Goal: Communication & Community: Answer question/provide support

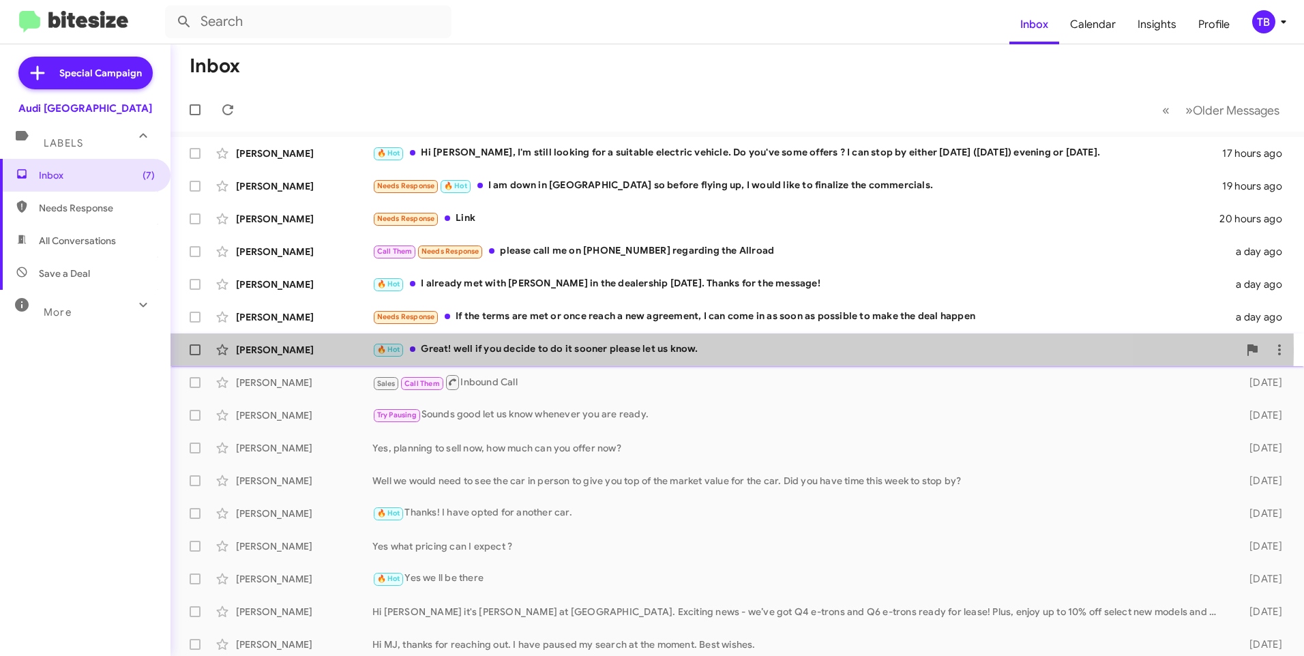
click at [607, 349] on div "🔥 Hot Great! well if you decide to do it sooner please let us know." at bounding box center [805, 350] width 866 height 16
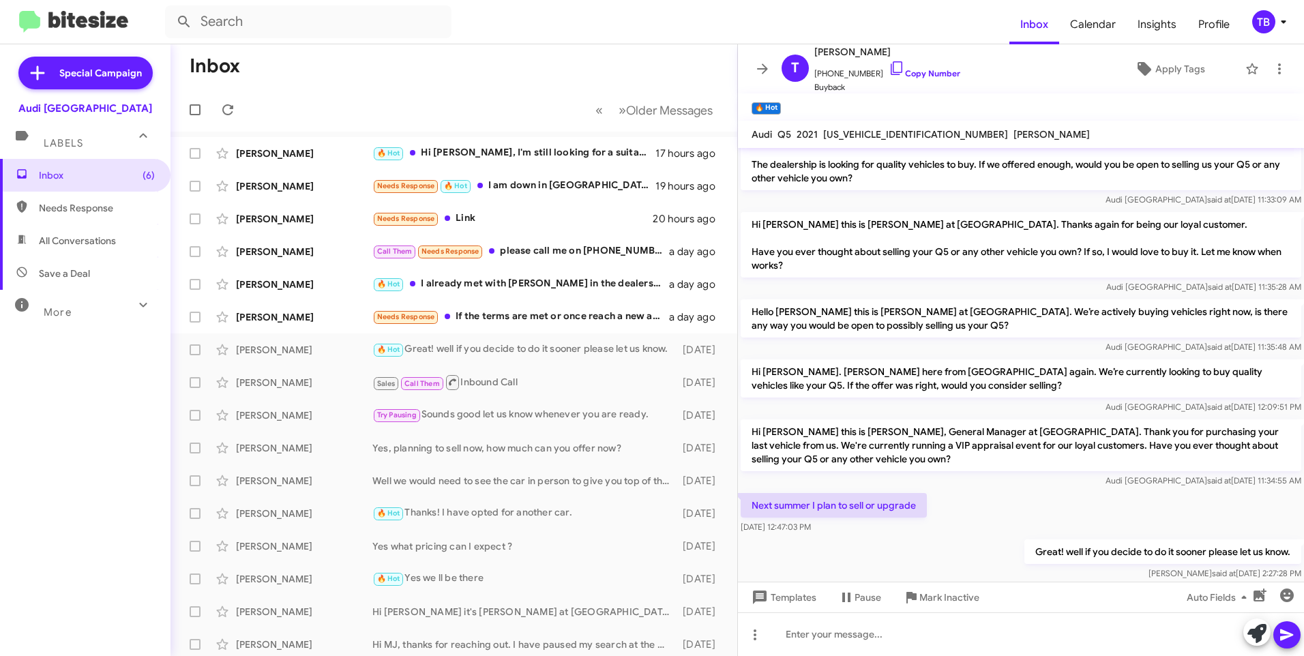
scroll to position [51, 0]
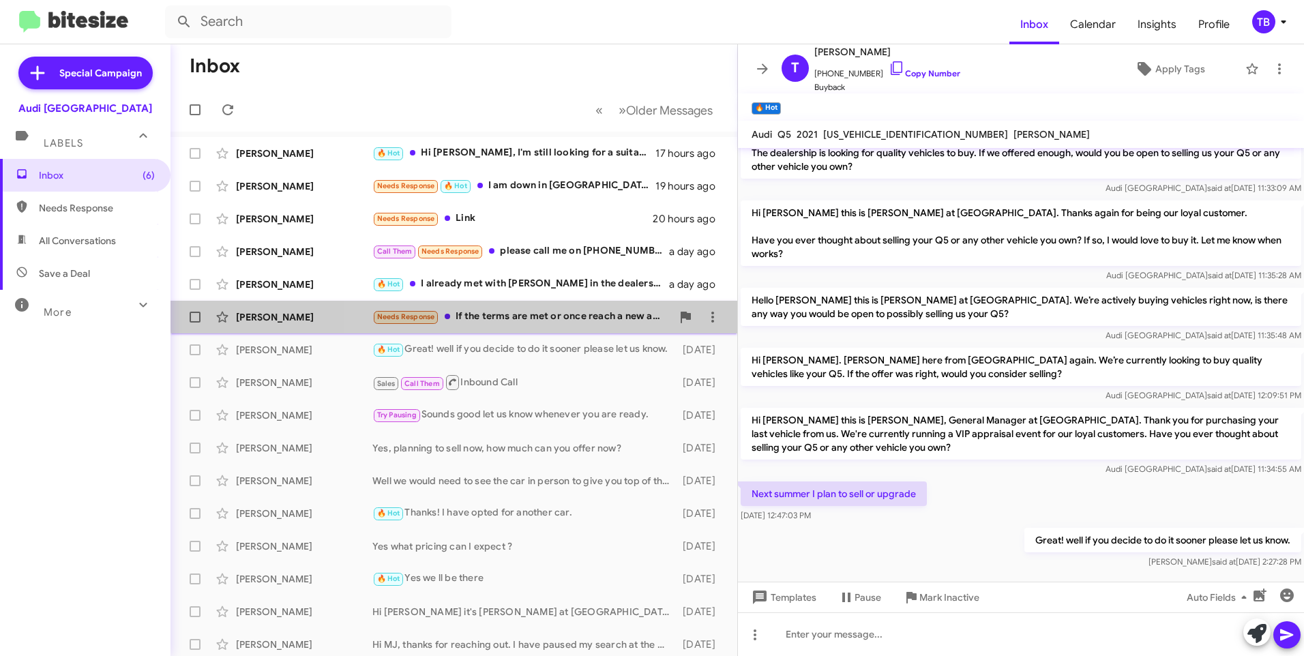
click at [525, 310] on div "Needs Response If the terms are met or once reach a new agreement, I can come i…" at bounding box center [521, 317] width 299 height 16
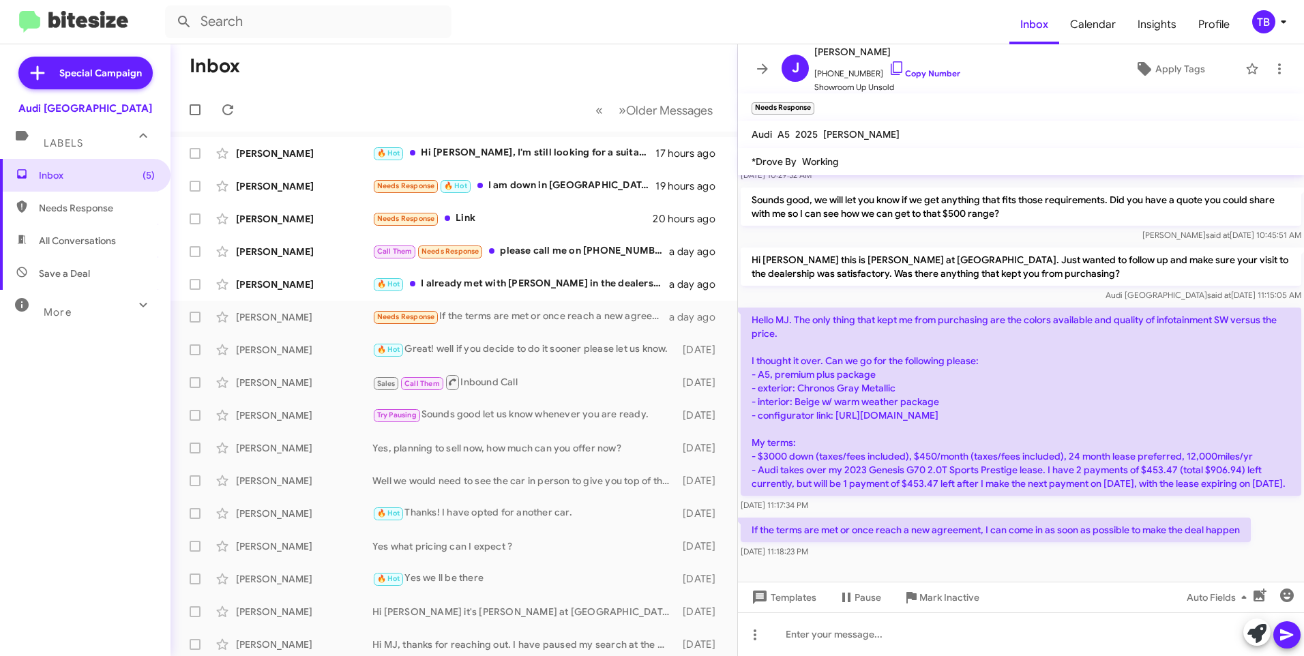
scroll to position [261, 0]
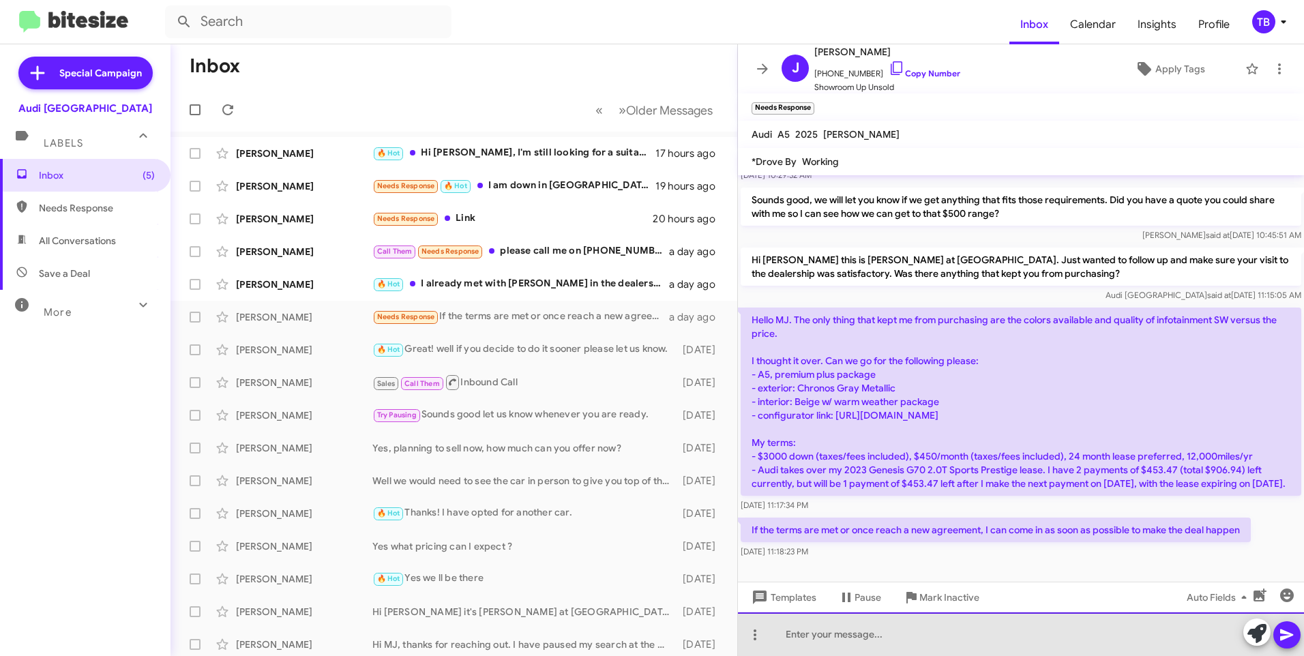
click at [957, 641] on div at bounding box center [1021, 635] width 566 height 44
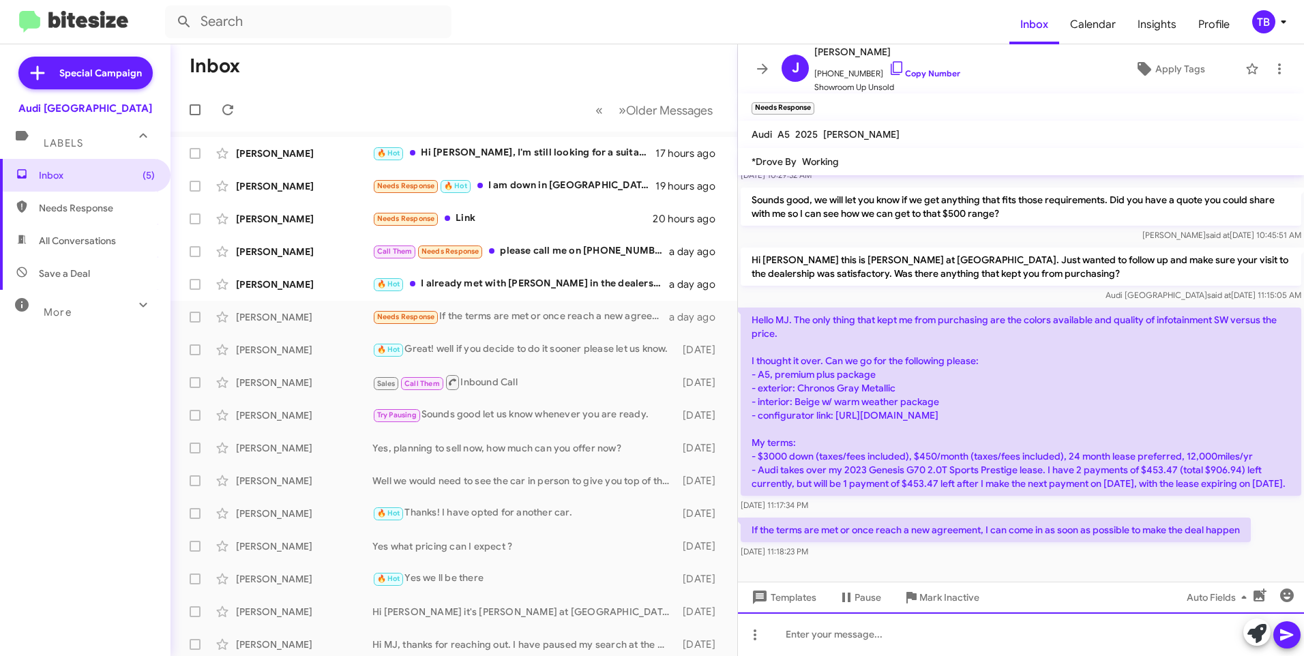
drag, startPoint x: 957, startPoint y: 634, endPoint x: 878, endPoint y: 641, distance: 79.4
click at [878, 641] on div at bounding box center [1021, 635] width 566 height 44
click at [893, 639] on div at bounding box center [1021, 635] width 566 height 44
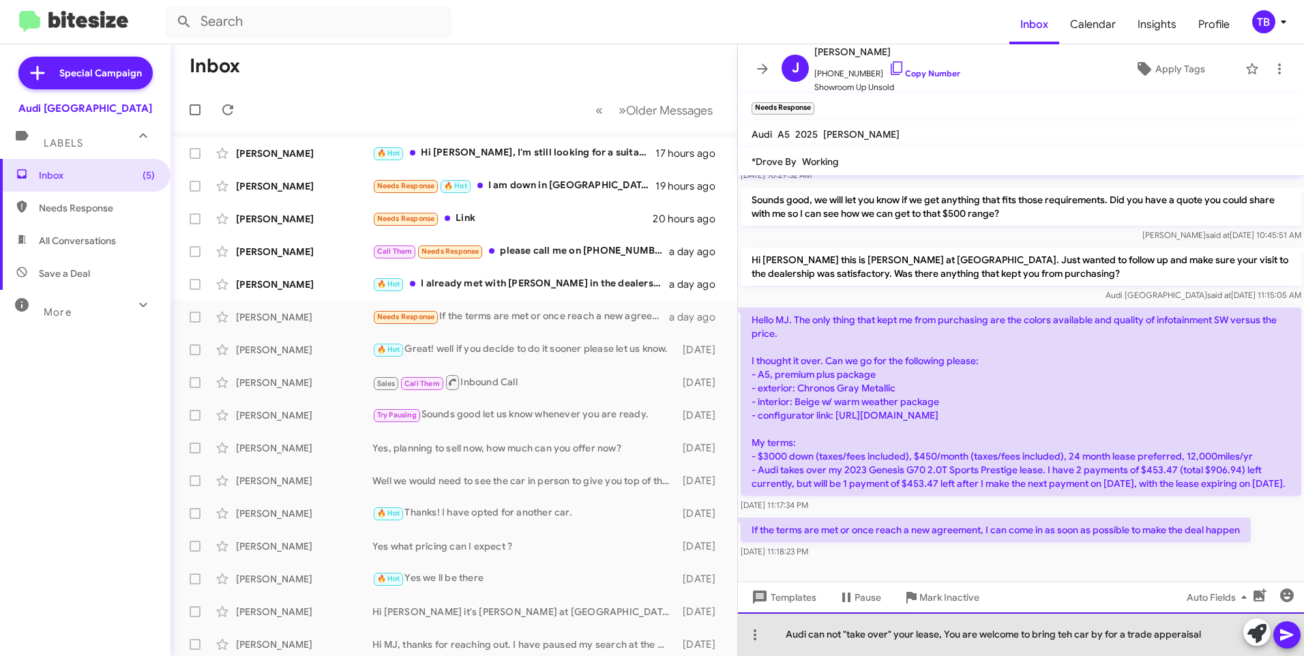
click at [1068, 639] on div "Audi can not "take over" your lease, You are welcome to bring teh car by for a …" at bounding box center [1021, 635] width 566 height 44
click at [915, 634] on div "Audi can not "take over" your lease, You are welcome to bring the car by for a …" at bounding box center [1021, 635] width 566 height 44
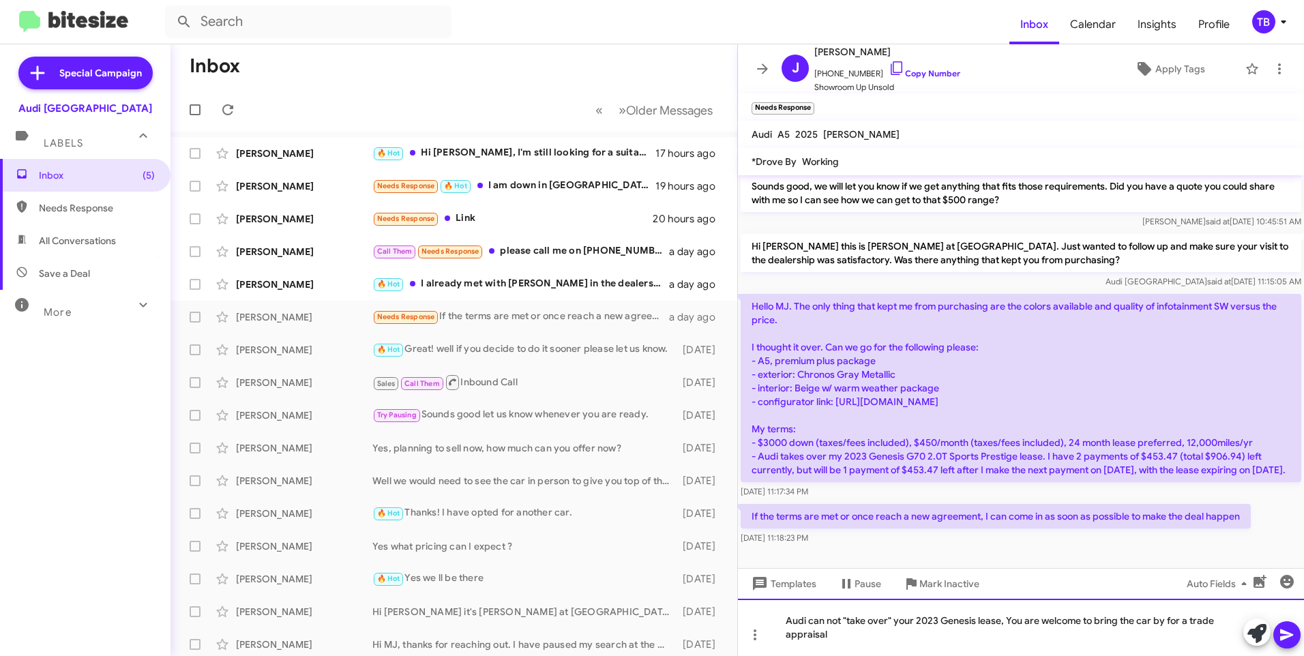
click at [892, 632] on div "Audi can not "take over" your 2023 Genesis lease, You are welcome to bring the …" at bounding box center [1021, 627] width 566 height 57
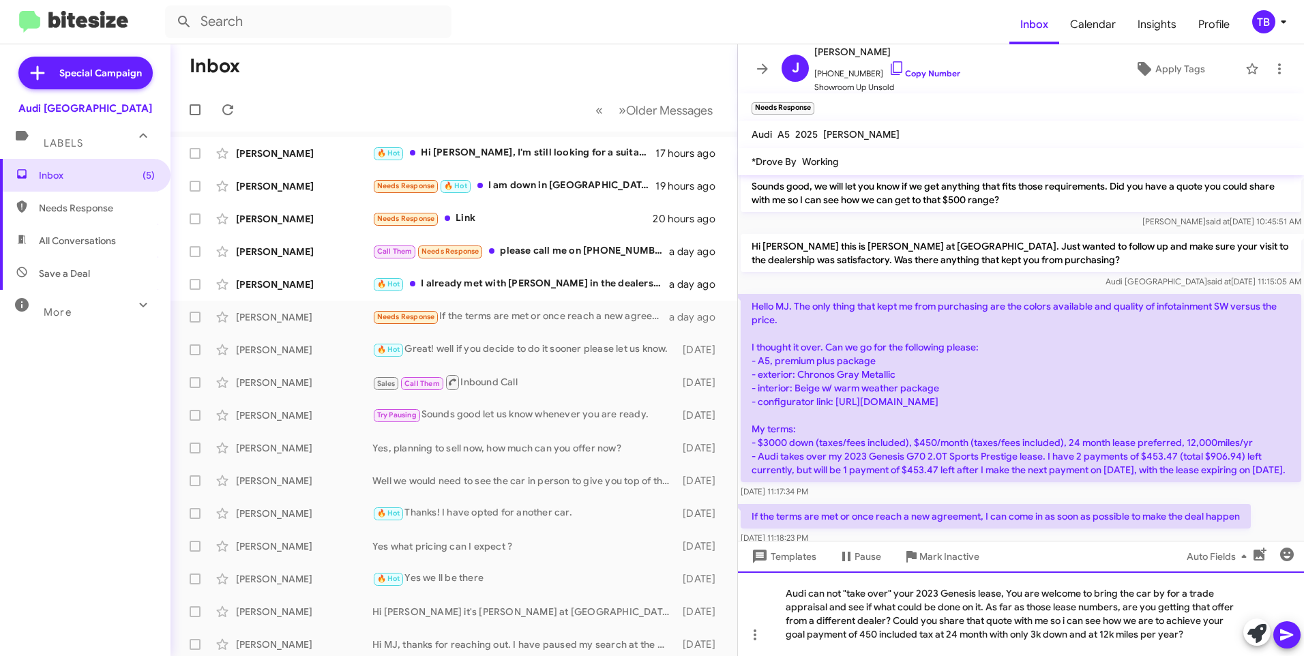
click at [1145, 622] on div "Audi can not "take over" your 2023 Genesis lease, You are welcome to bring the …" at bounding box center [1021, 614] width 566 height 85
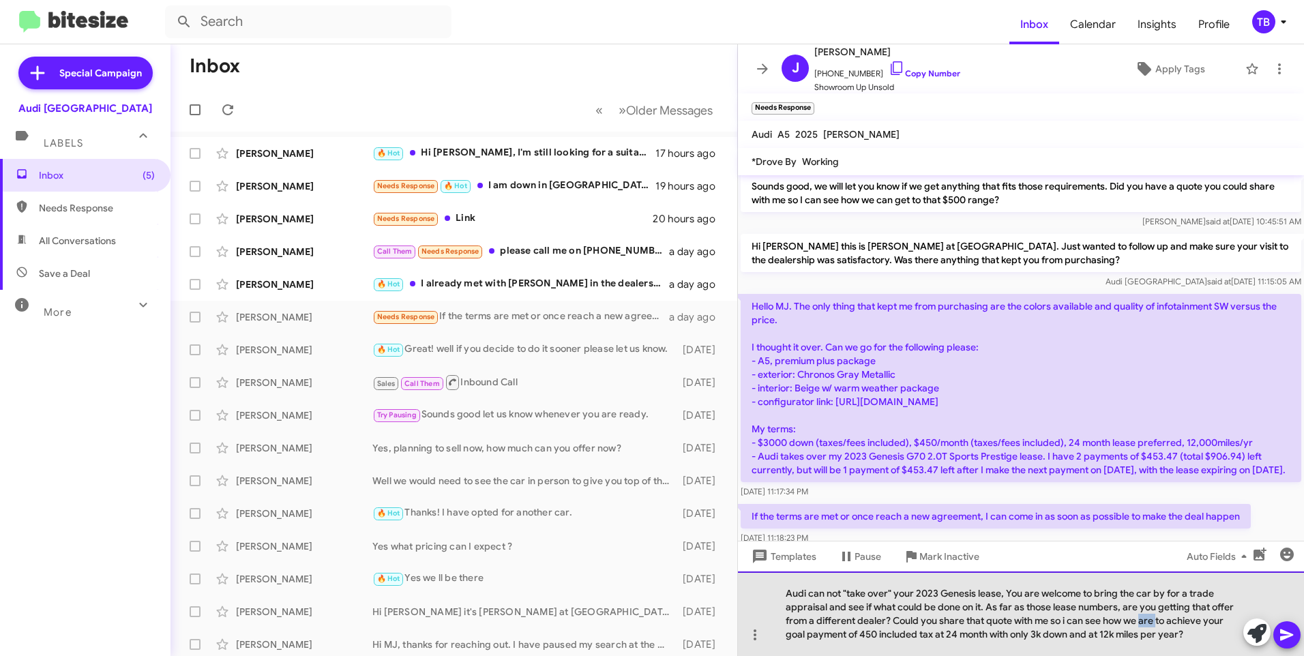
click at [1145, 622] on div "Audi can not "take over" your 2023 Genesis lease, You are welcome to bring the …" at bounding box center [1021, 614] width 566 height 85
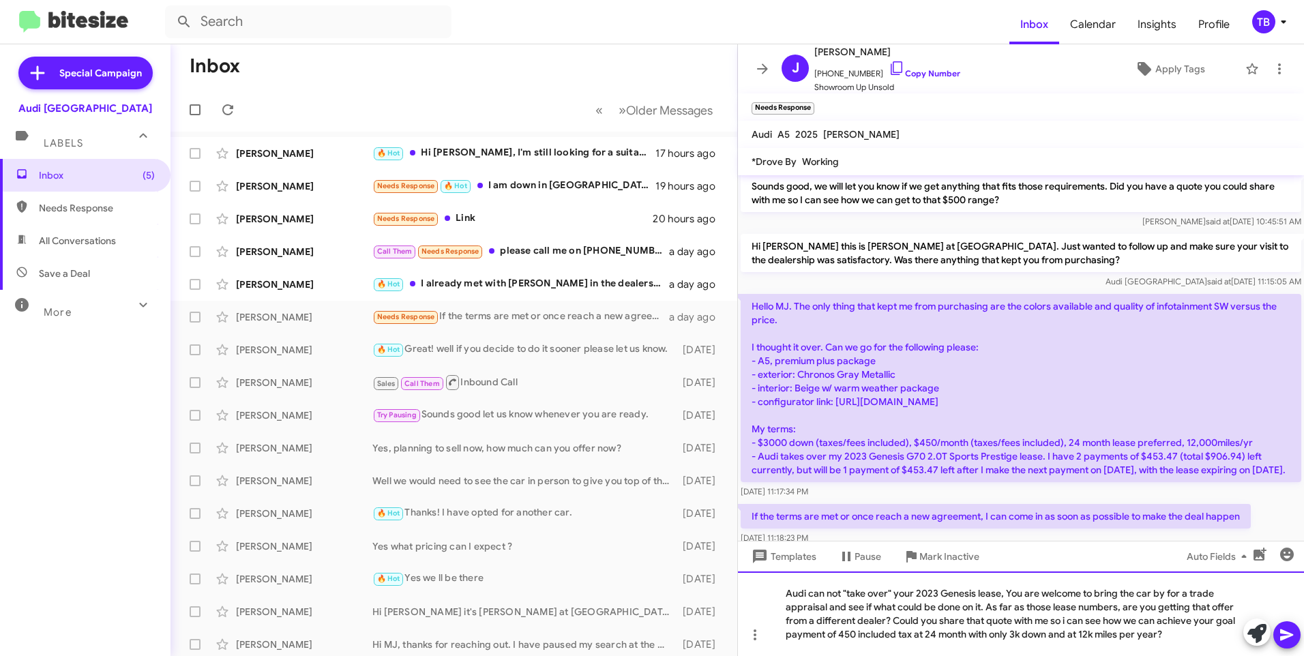
click at [1068, 619] on div "Audi can not "take over" your 2023 Genesis lease, You are welcome to bring the …" at bounding box center [1021, 614] width 566 height 85
click at [839, 635] on div "Audi can not "take over" your 2023 Genesis lease, You are welcome to bring the …" at bounding box center [1021, 614] width 566 height 85
click at [933, 635] on div "Audi can not "take over" your 2023 Genesis lease, You are welcome to bring the …" at bounding box center [1021, 614] width 566 height 85
click at [980, 632] on div "Audi can not "take over" your 2023 Genesis lease, You are welcome to bring the …" at bounding box center [1021, 614] width 566 height 85
click at [1102, 638] on div "Audi can not "take over" your 2023 Genesis lease, You are welcome to bring the …" at bounding box center [1021, 614] width 566 height 85
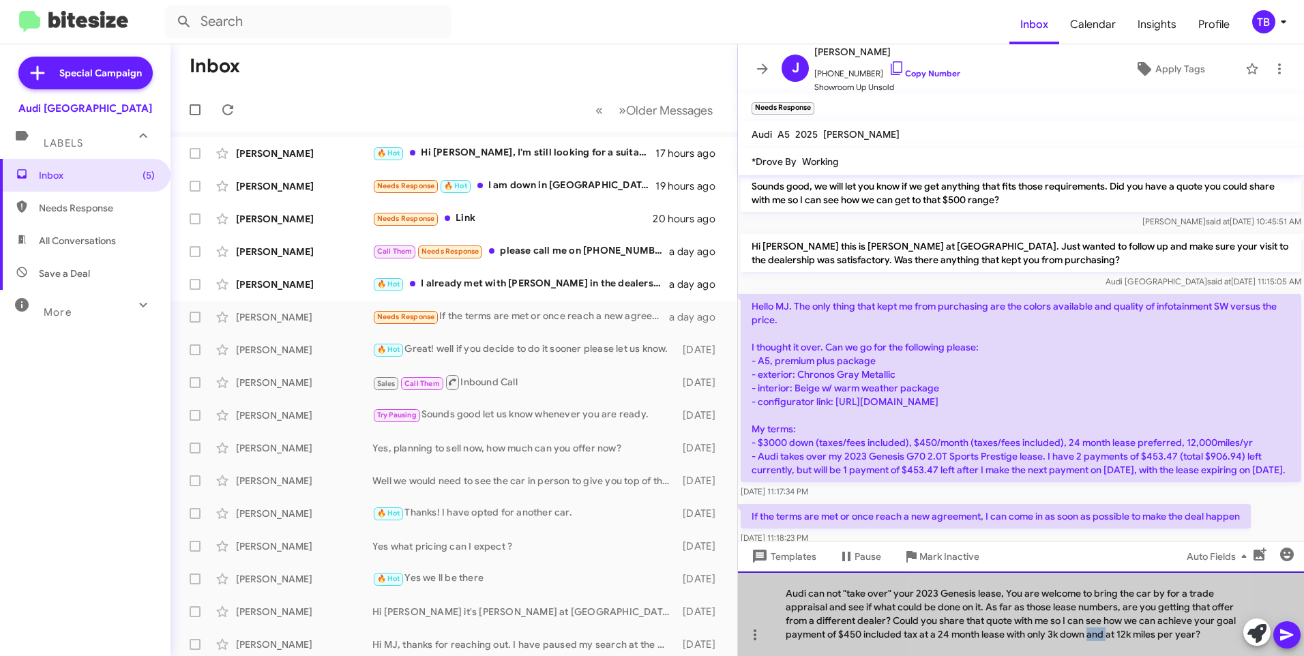
click at [1102, 638] on div "Audi can not "take over" your 2023 Genesis lease, You are welcome to bring the …" at bounding box center [1021, 614] width 566 height 85
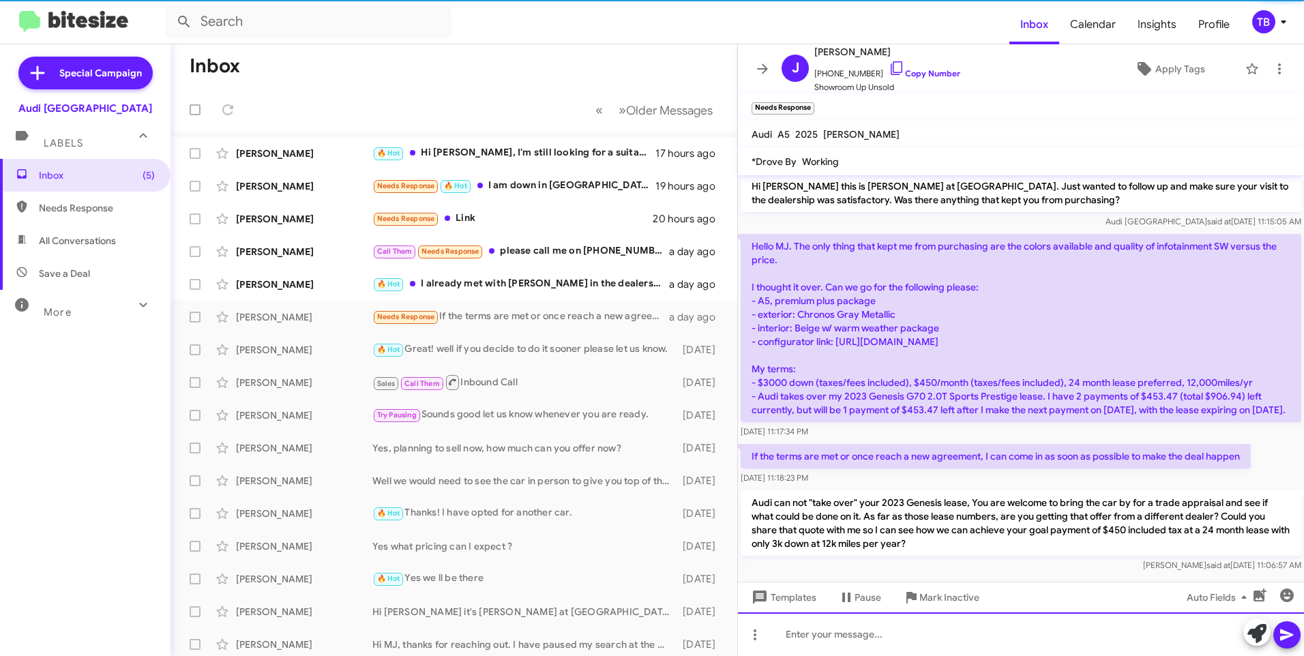
scroll to position [351, 0]
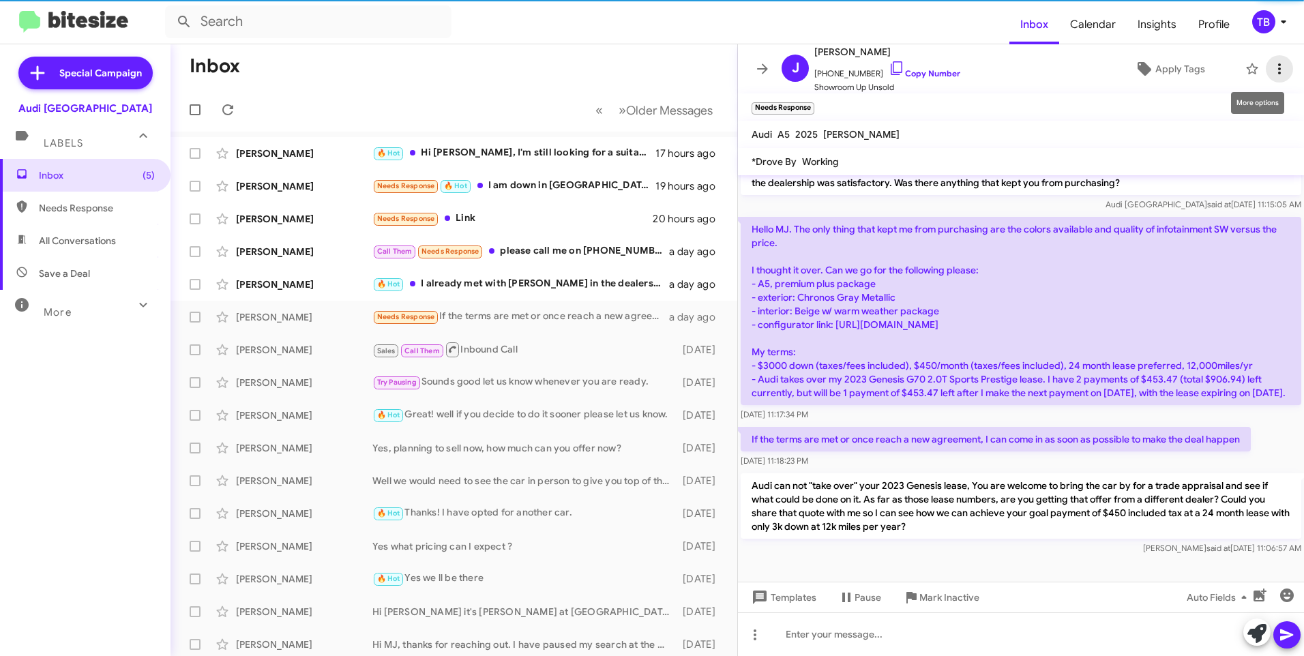
click at [1279, 65] on span at bounding box center [1279, 69] width 27 height 16
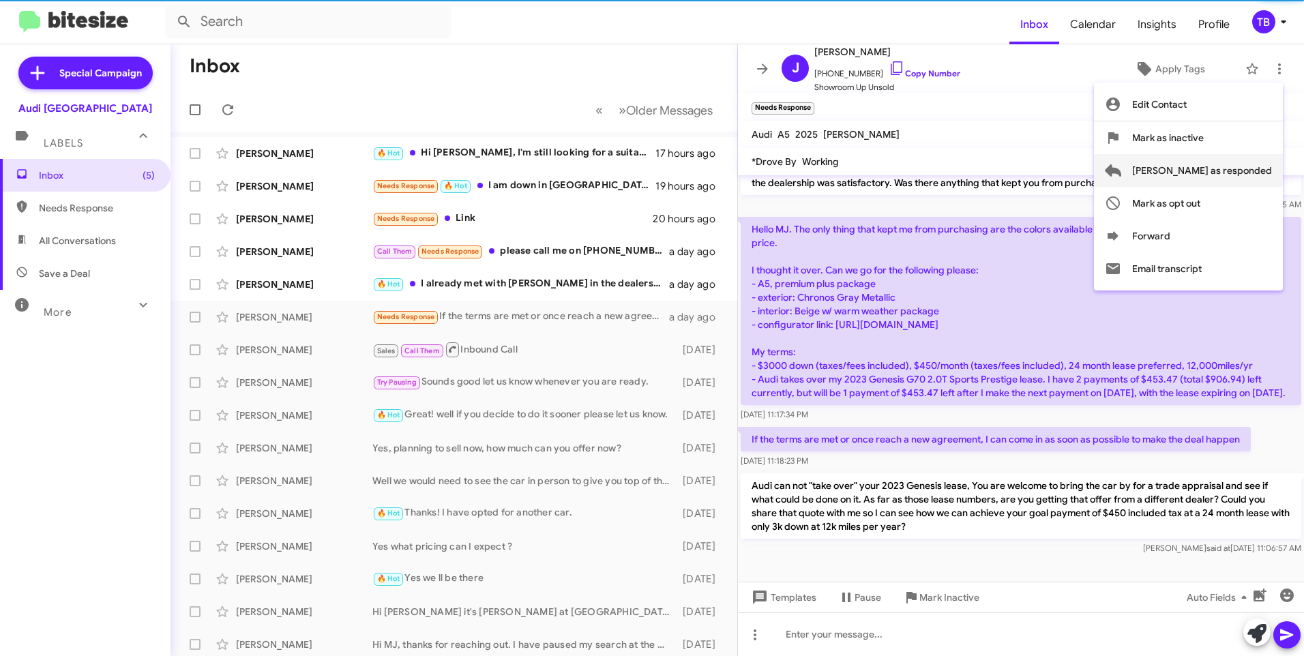
click at [1250, 173] on span "[PERSON_NAME] as responded" at bounding box center [1202, 170] width 140 height 33
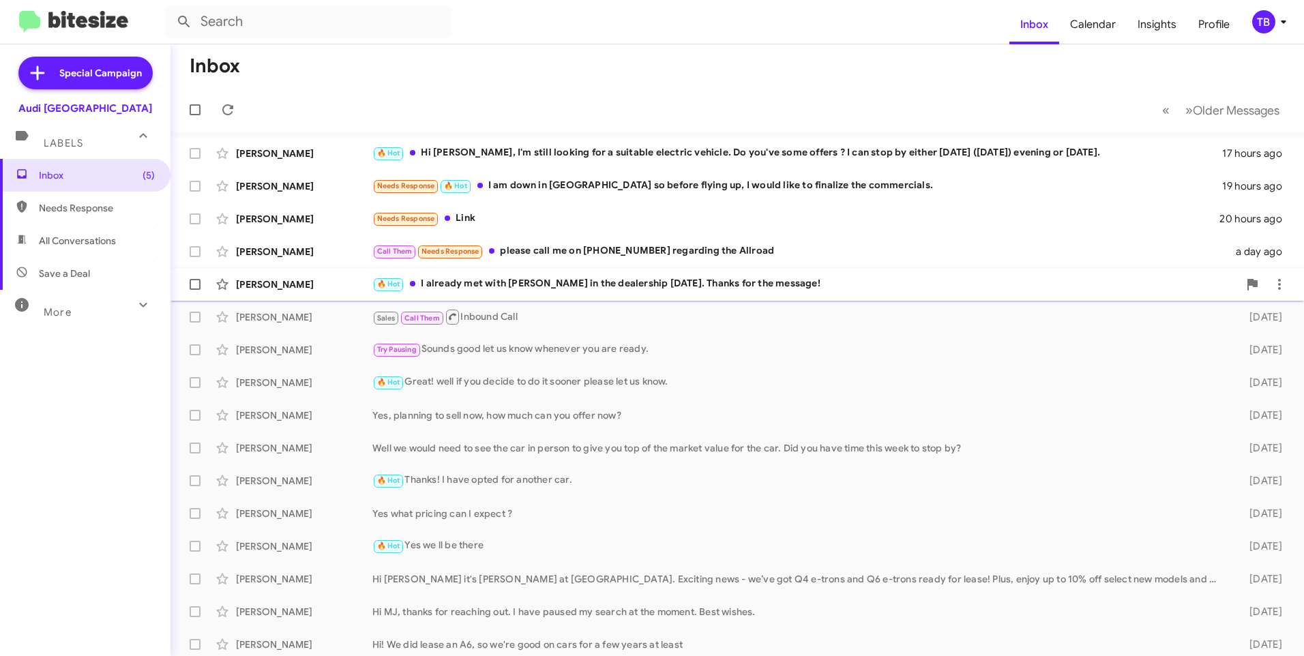
click at [553, 287] on div "🔥 Hot I already met with [PERSON_NAME] in the dealership [DATE]. Thanks for the…" at bounding box center [805, 284] width 866 height 16
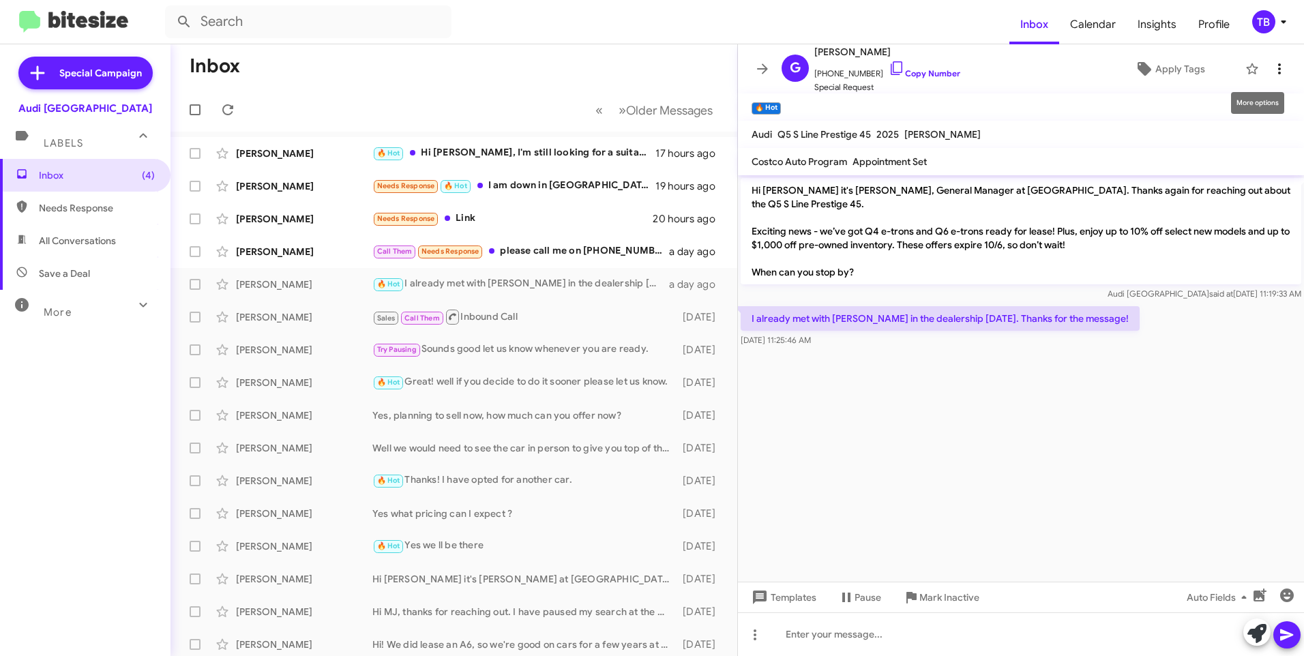
click at [1274, 64] on icon at bounding box center [1280, 69] width 16 height 16
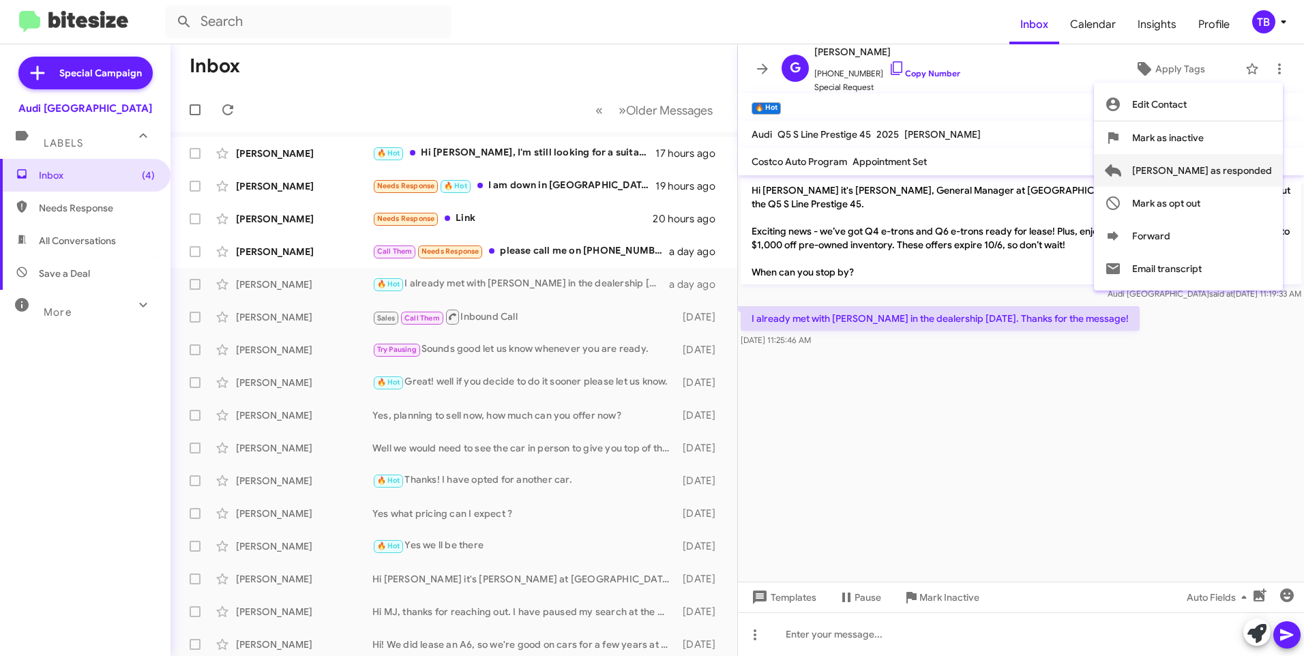
click at [1244, 169] on span "[PERSON_NAME] as responded" at bounding box center [1202, 170] width 140 height 33
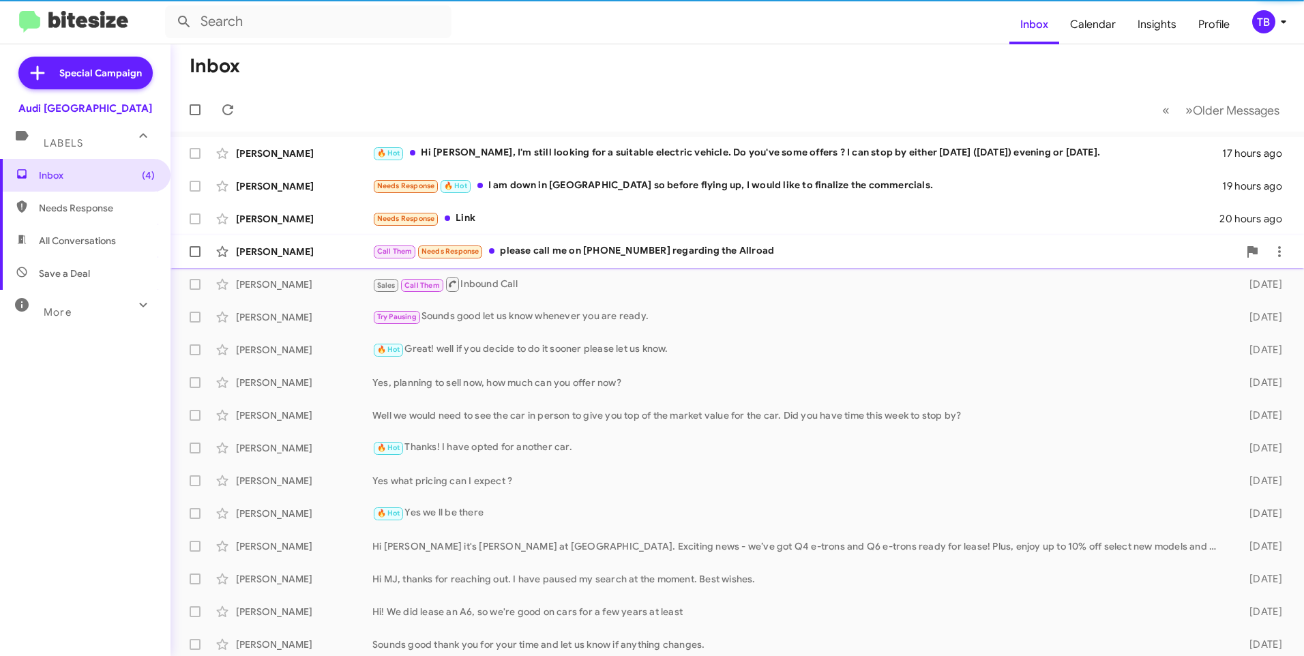
click at [614, 261] on div "[PERSON_NAME] Call Them Needs Response please call me on [PHONE_NUMBER] regardi…" at bounding box center [737, 251] width 1112 height 27
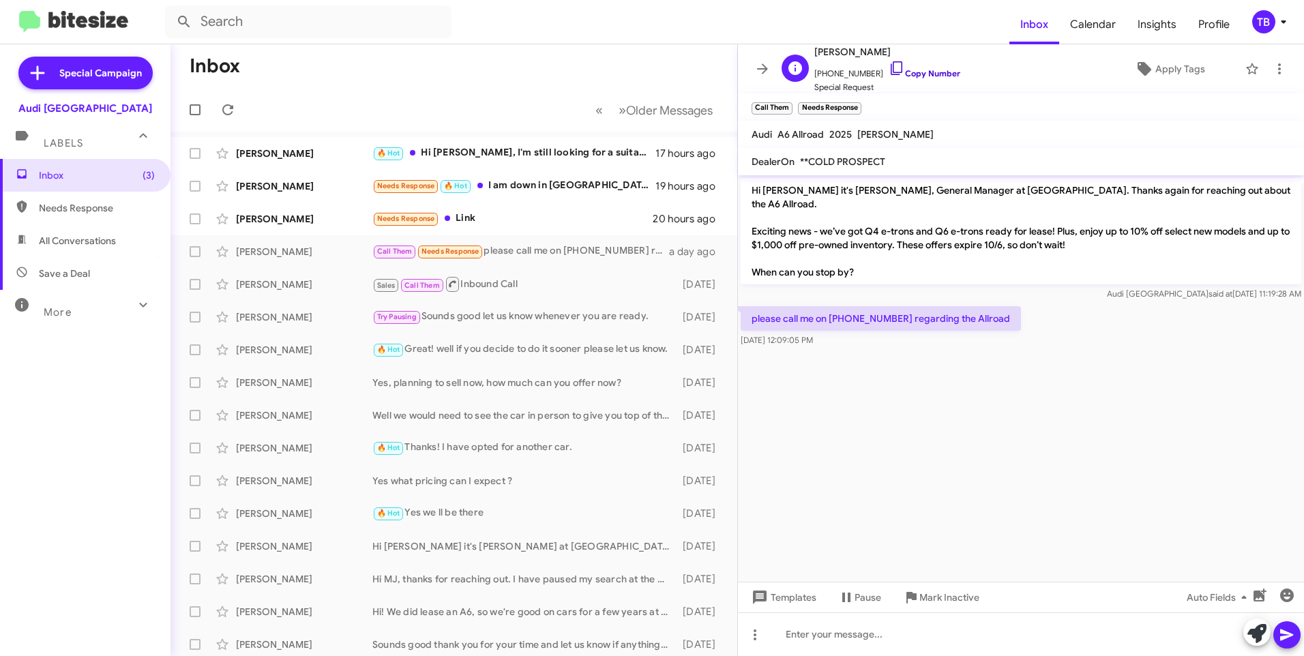
click at [889, 73] on icon at bounding box center [897, 68] width 16 height 16
click at [1278, 67] on span at bounding box center [1279, 69] width 27 height 16
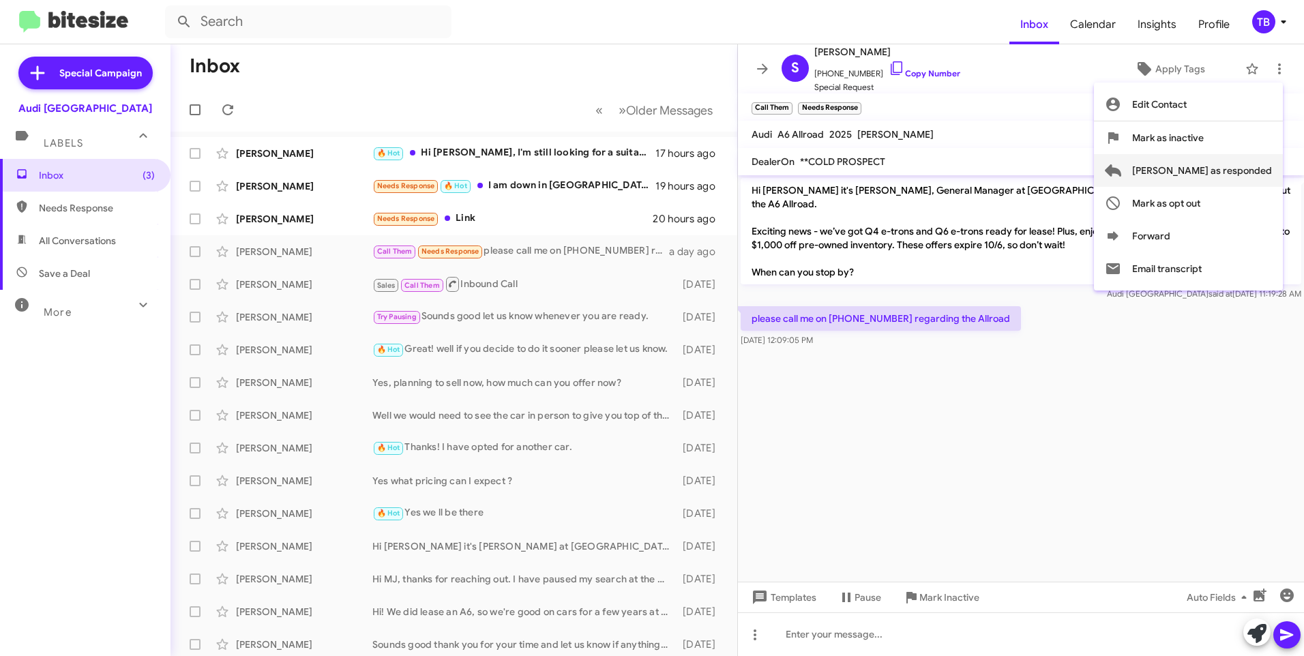
click at [1251, 174] on span "[PERSON_NAME] as responded" at bounding box center [1202, 170] width 140 height 33
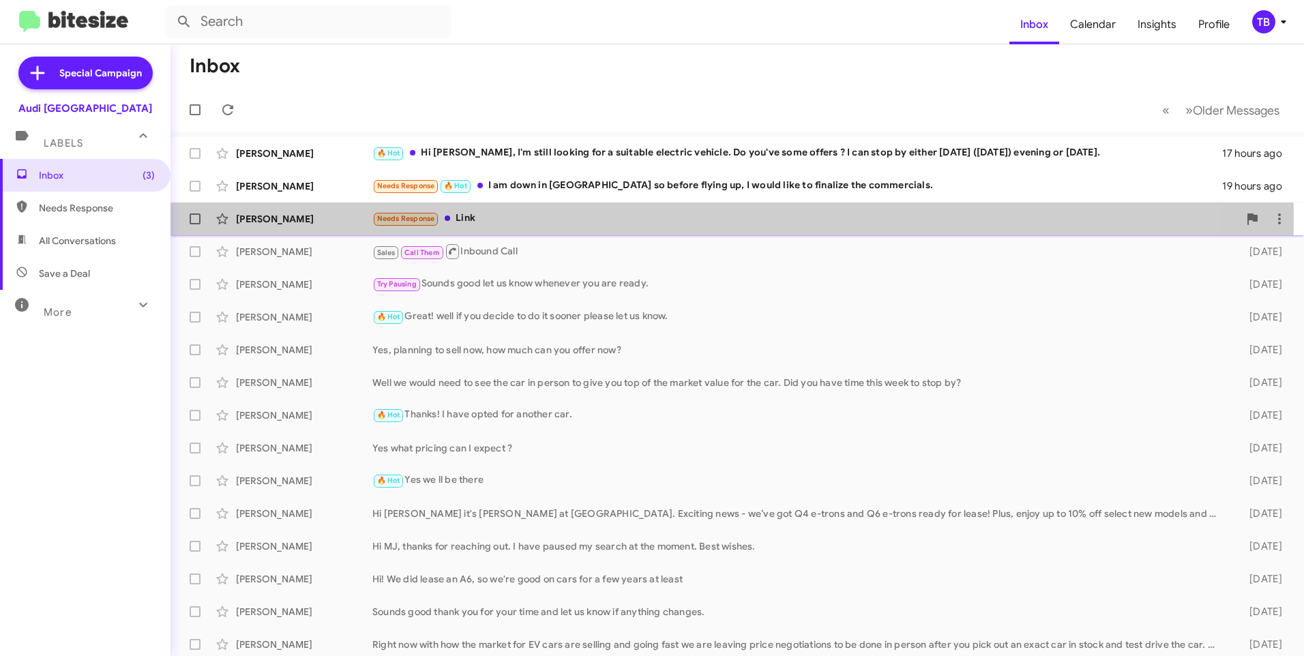
click at [478, 216] on div "Needs Response Link" at bounding box center [805, 219] width 866 height 16
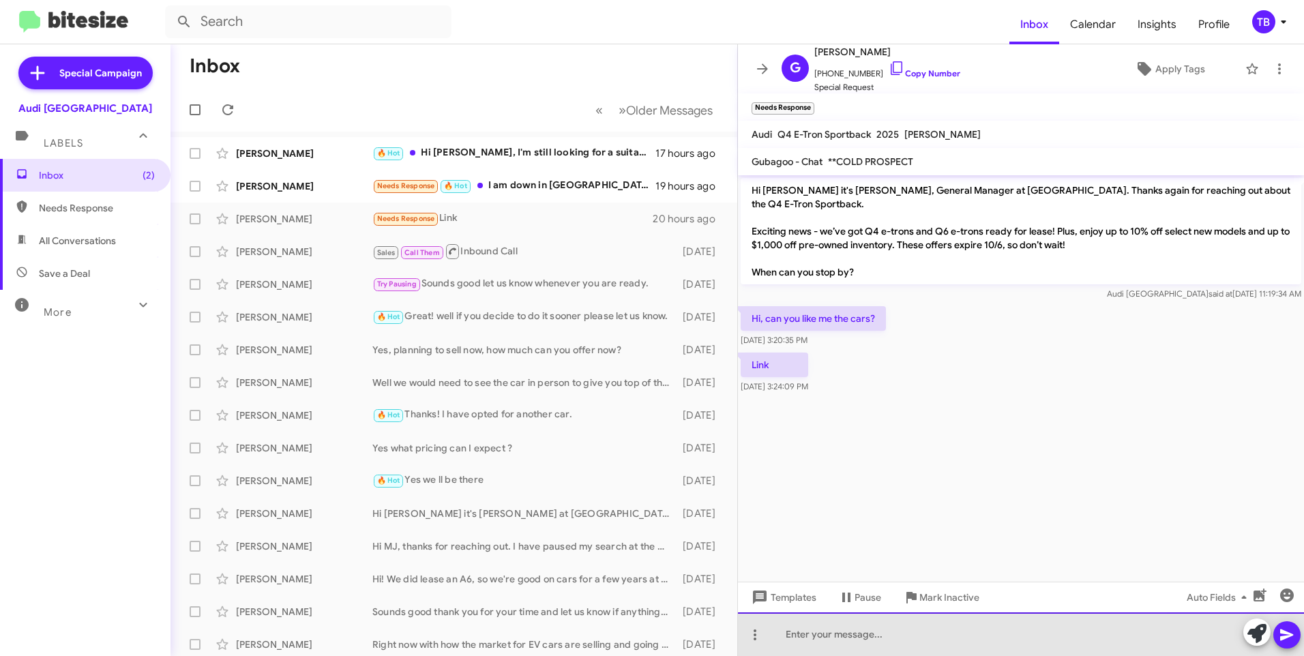
click at [890, 621] on div at bounding box center [1021, 635] width 566 height 44
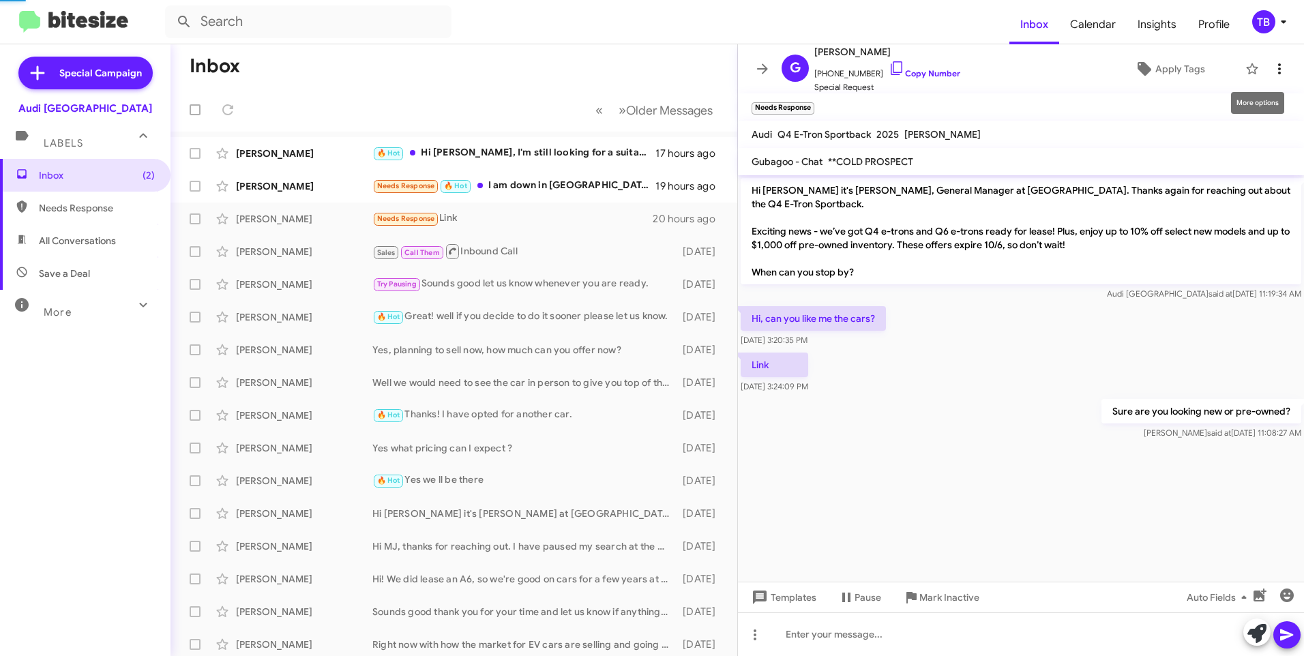
click at [1272, 69] on icon at bounding box center [1280, 69] width 16 height 16
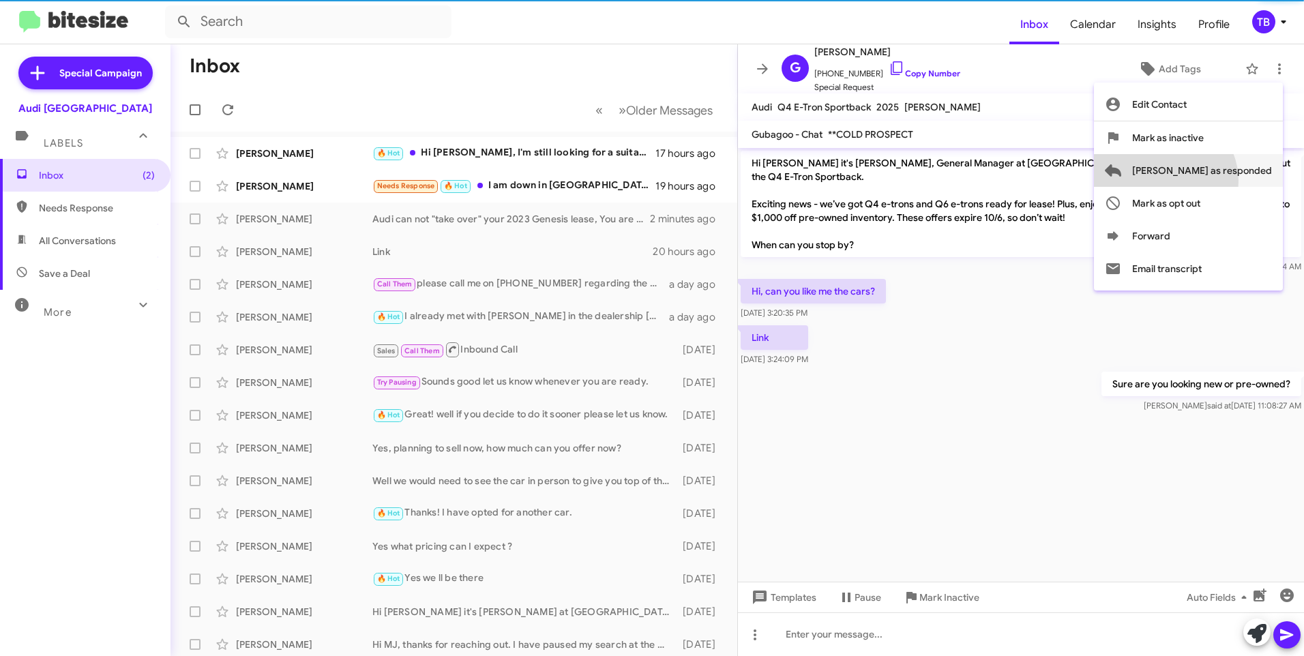
click at [1219, 181] on span "[PERSON_NAME] as responded" at bounding box center [1202, 170] width 140 height 33
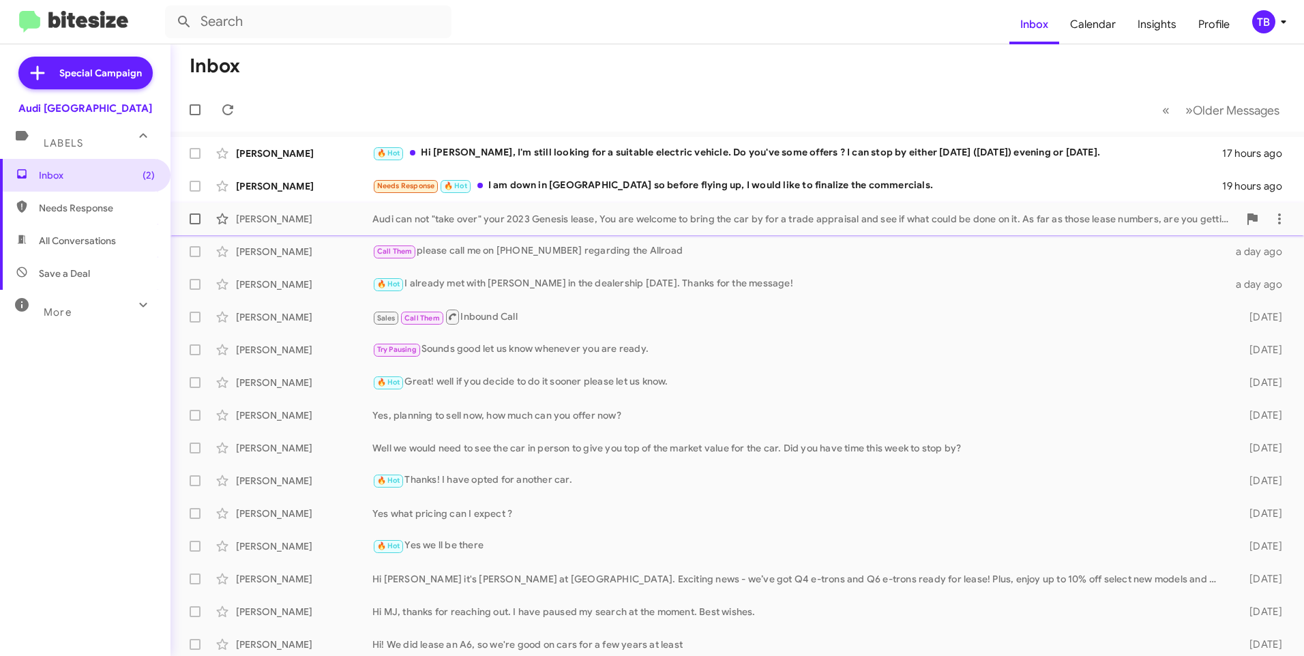
click at [614, 211] on div "[PERSON_NAME] Audi can not "take over" your 2023 Genesis lease, You are welcome…" at bounding box center [737, 218] width 1112 height 27
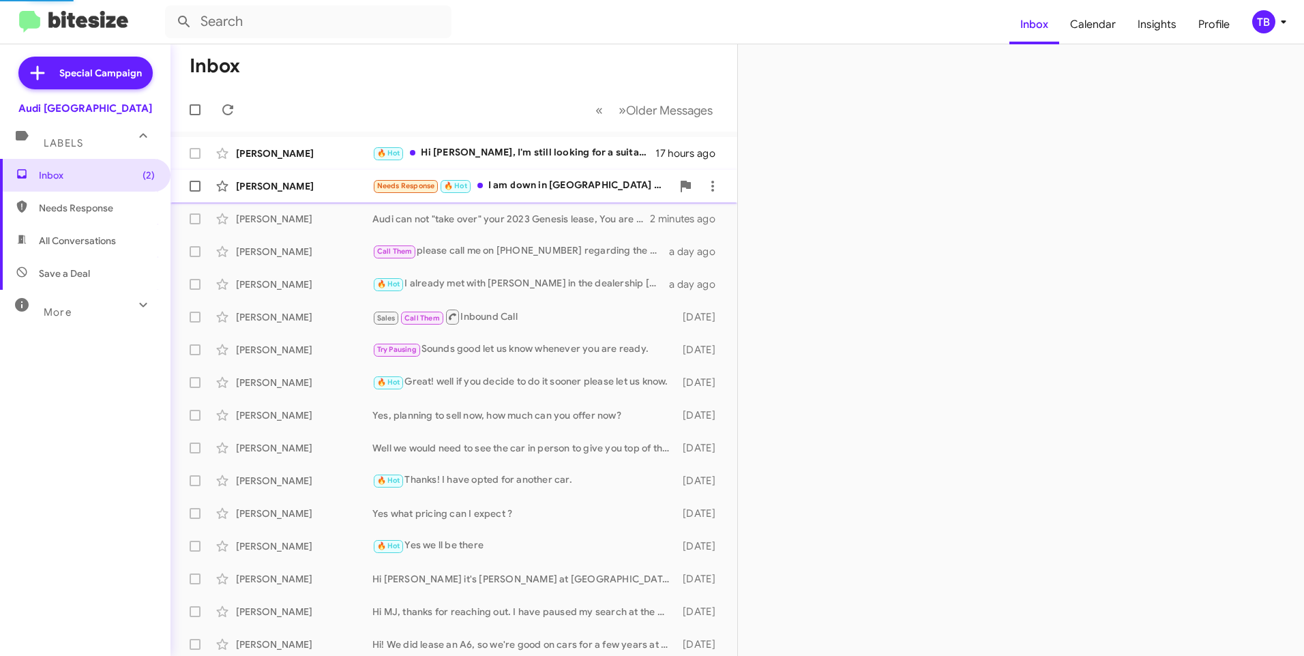
click at [594, 193] on div "Needs Response 🔥 Hot I am down in [GEOGRAPHIC_DATA] so before flying up, I woul…" at bounding box center [521, 186] width 299 height 16
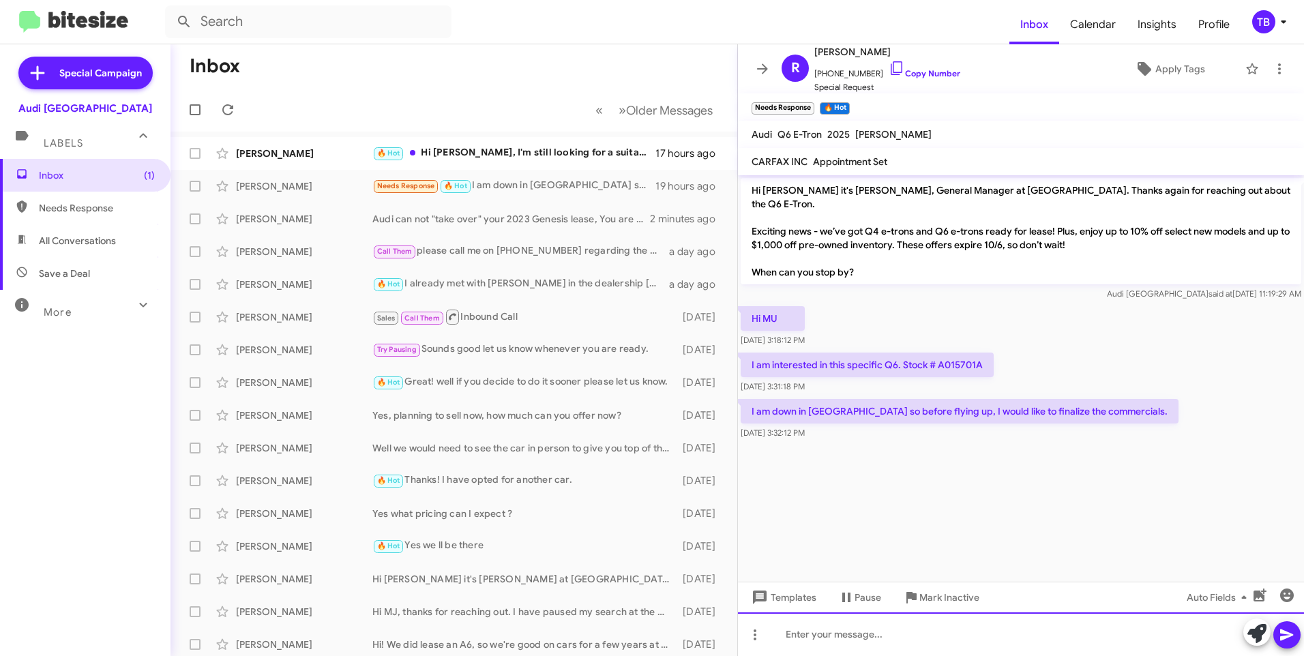
click at [815, 641] on div at bounding box center [1021, 635] width 566 height 44
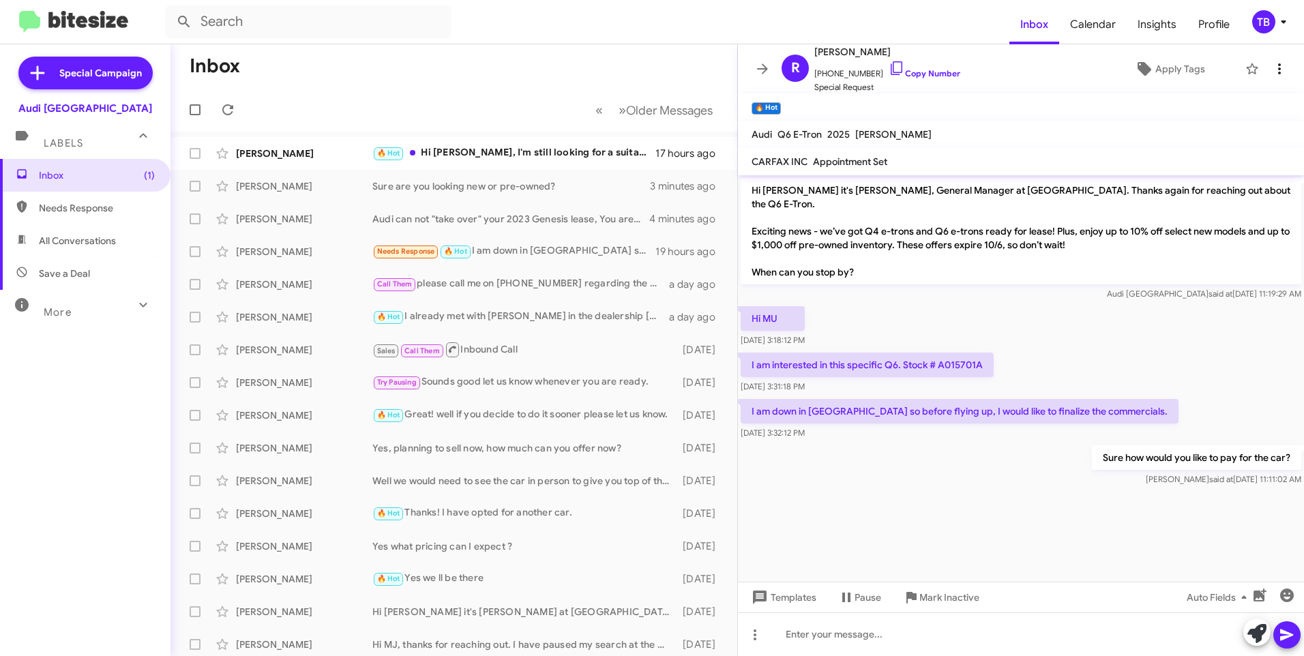
click at [1272, 76] on icon at bounding box center [1280, 69] width 16 height 16
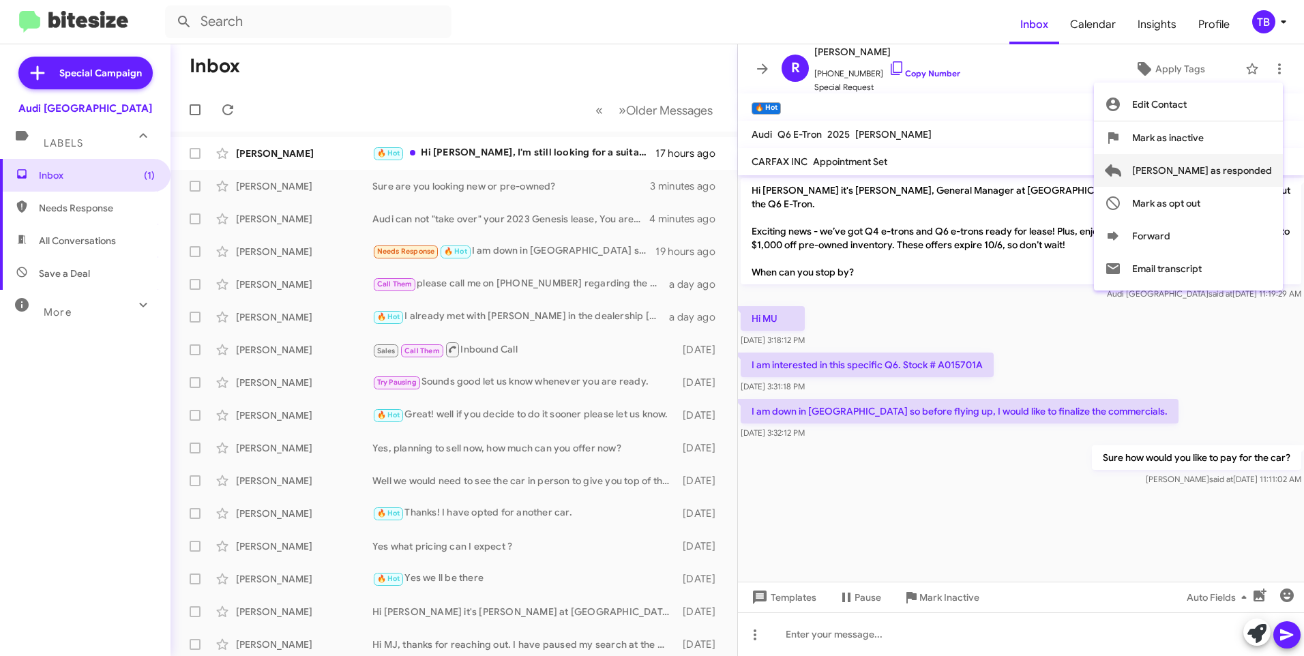
click at [1263, 167] on span "[PERSON_NAME] as responded" at bounding box center [1202, 170] width 140 height 33
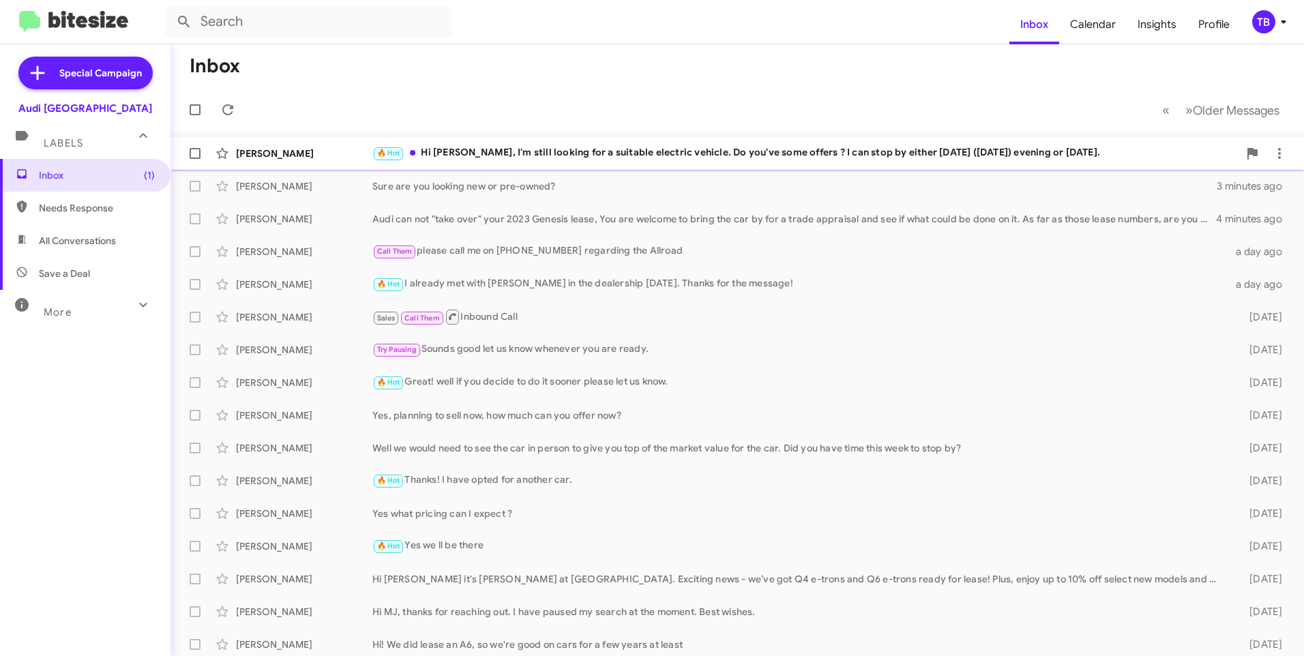
click at [474, 147] on div "🔥 Hot Hi [PERSON_NAME], I'm still looking for a suitable electric vehicle. Do y…" at bounding box center [805, 153] width 866 height 16
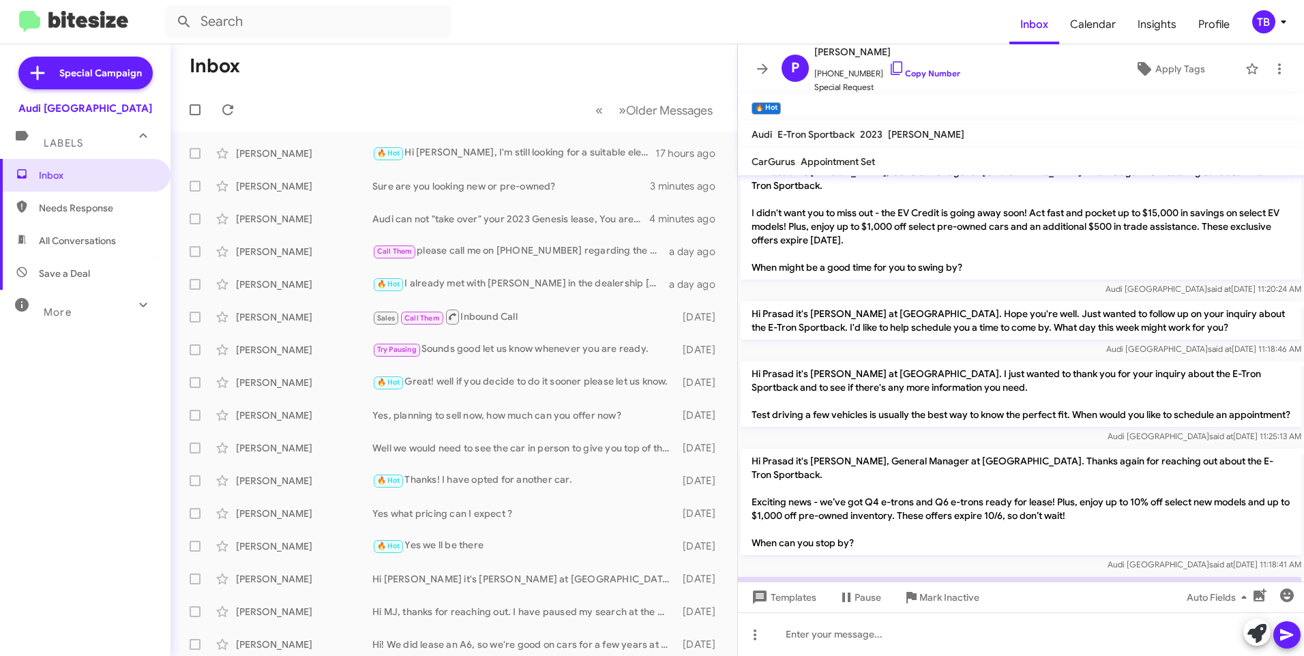
scroll to position [333, 0]
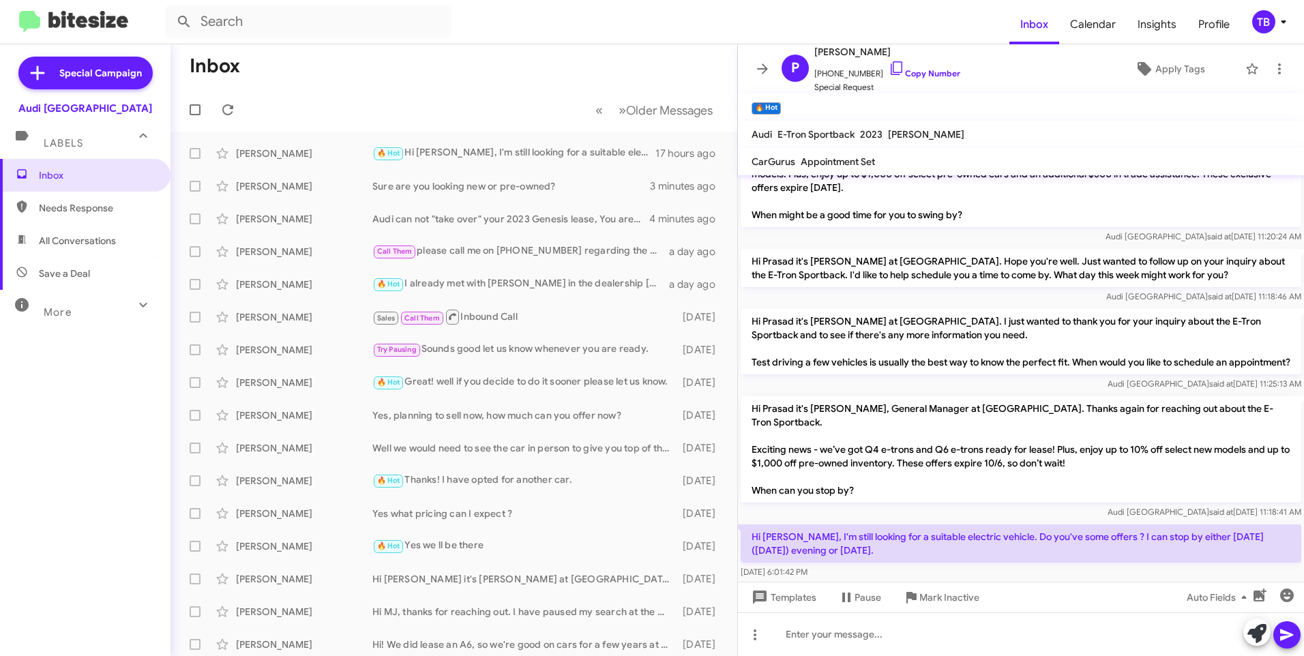
click at [891, 612] on div "Templates Pause Mark Inactive Auto Fields" at bounding box center [1021, 597] width 566 height 31
click at [889, 642] on div at bounding box center [1021, 635] width 566 height 44
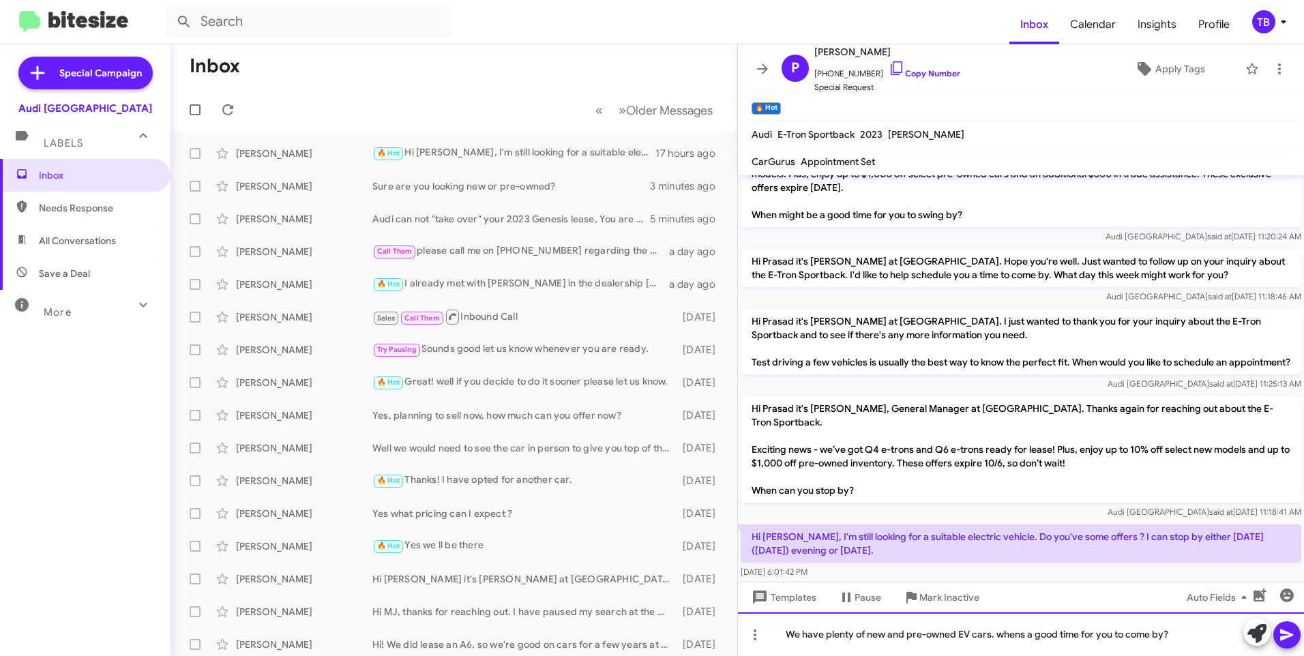
click at [1019, 637] on div "We have plenty of new and pre-owned EV cars. whens a good time for you to come …" at bounding box center [1021, 635] width 566 height 44
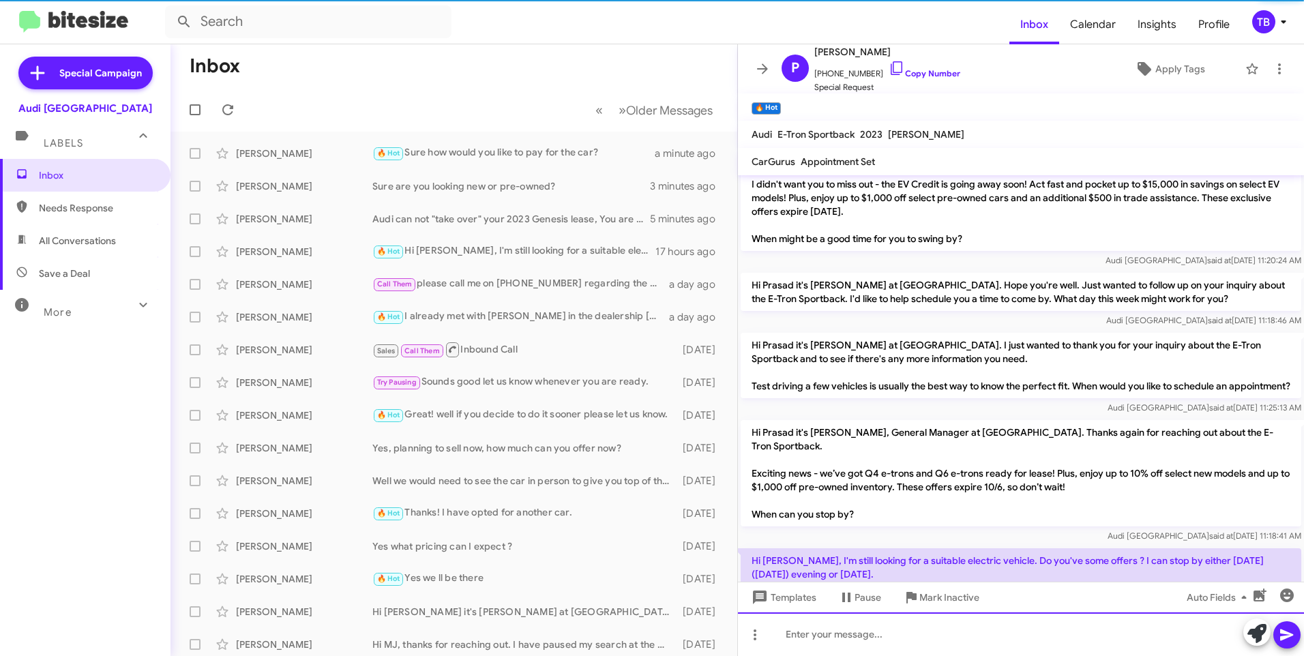
scroll to position [383, 0]
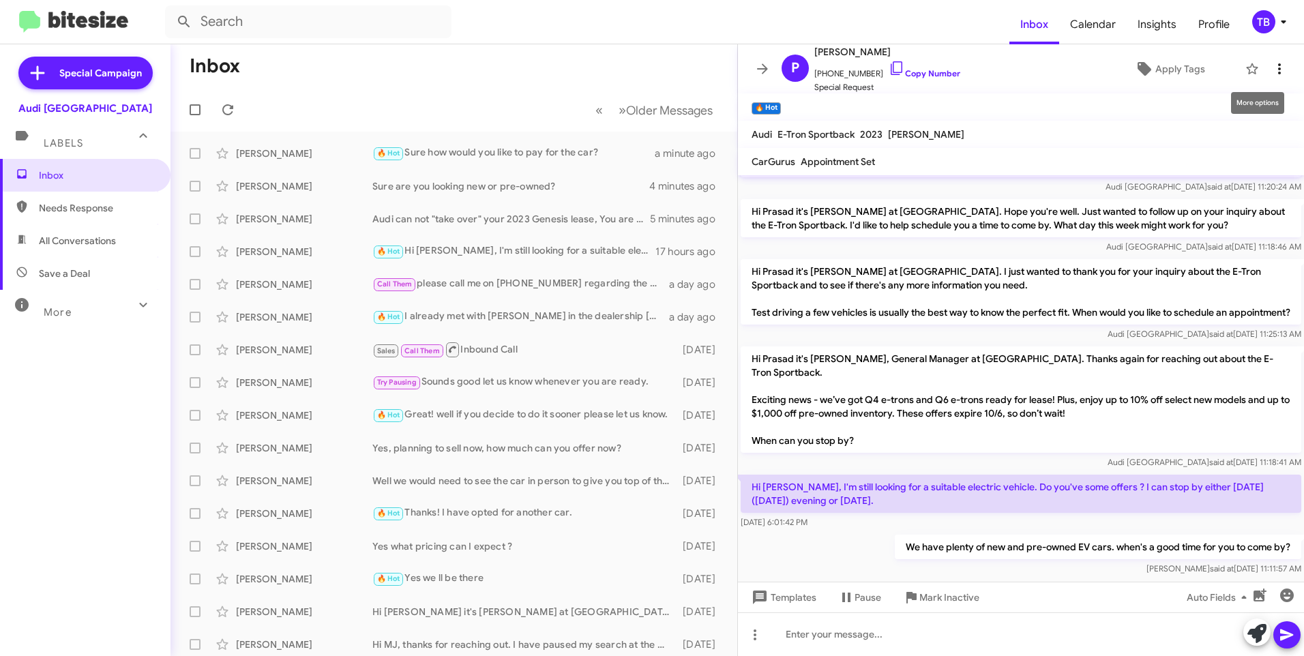
click at [1272, 68] on icon at bounding box center [1280, 69] width 16 height 16
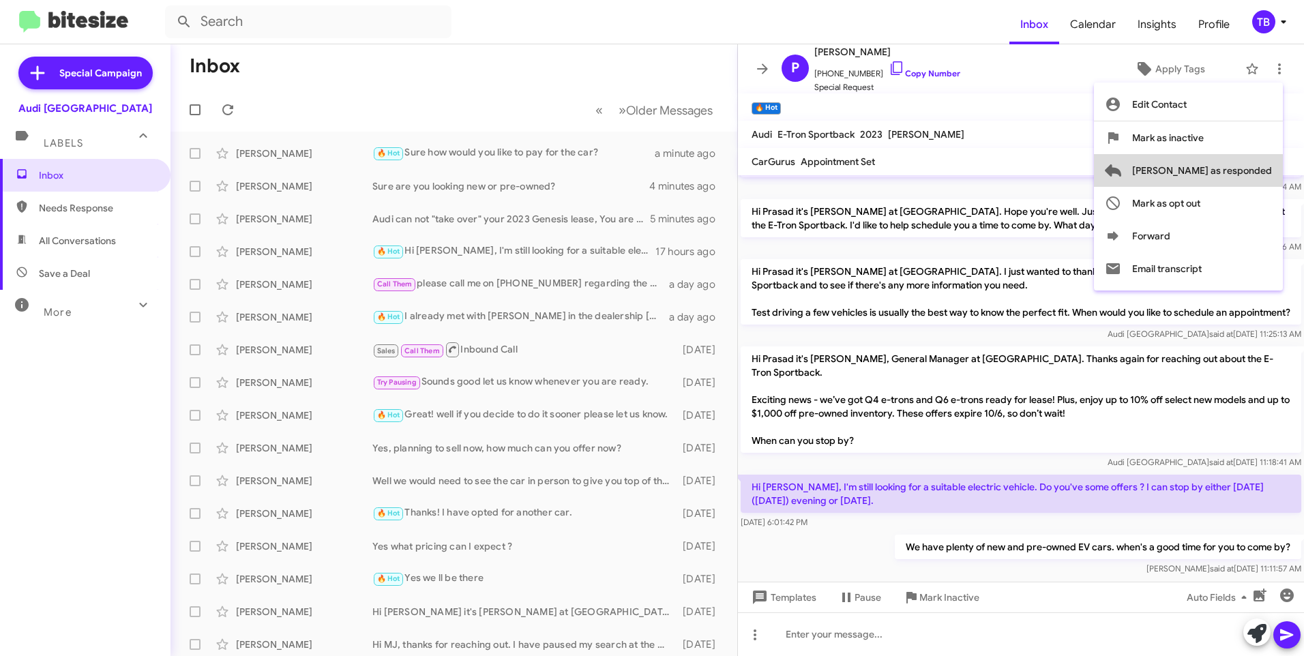
click at [1262, 160] on span "[PERSON_NAME] as responded" at bounding box center [1202, 170] width 140 height 33
